Goal: Task Accomplishment & Management: Use online tool/utility

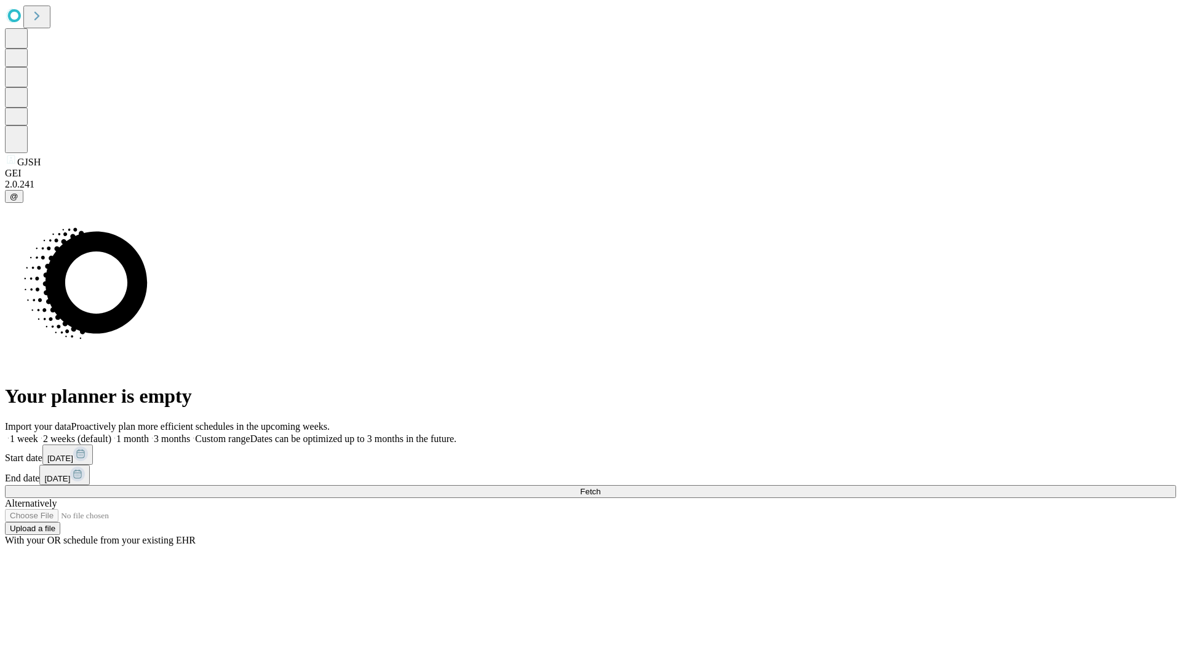
click at [600, 487] on span "Fetch" at bounding box center [590, 491] width 20 height 9
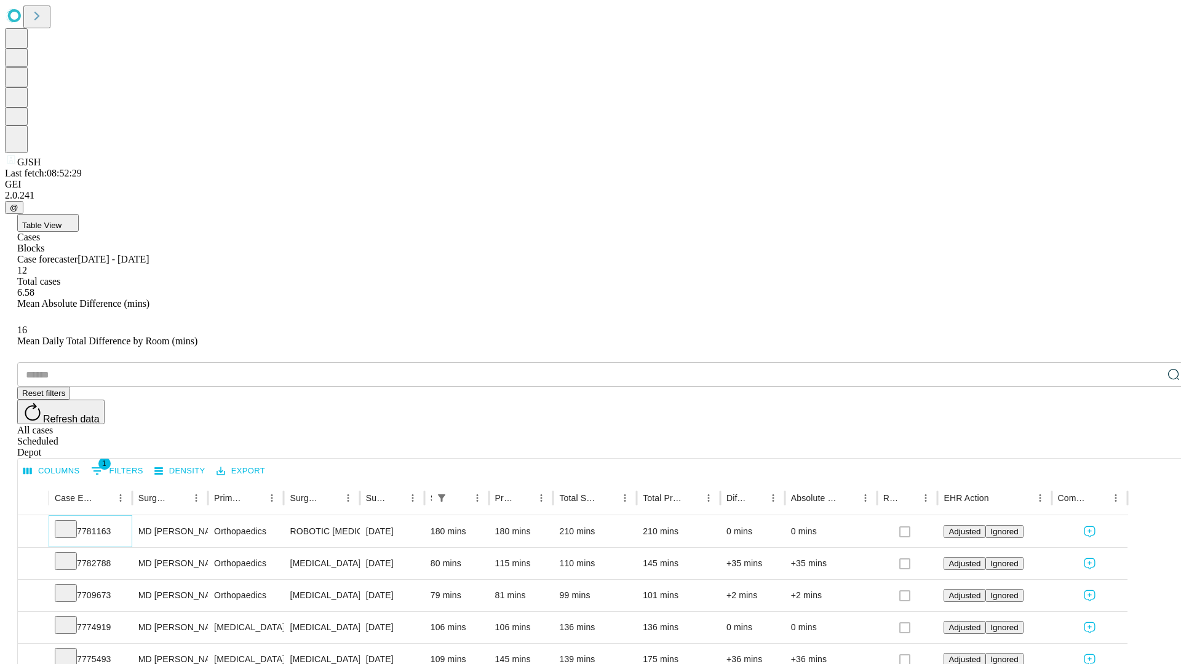
click at [72, 522] on icon at bounding box center [66, 528] width 12 height 12
